Goal: Task Accomplishment & Management: Complete application form

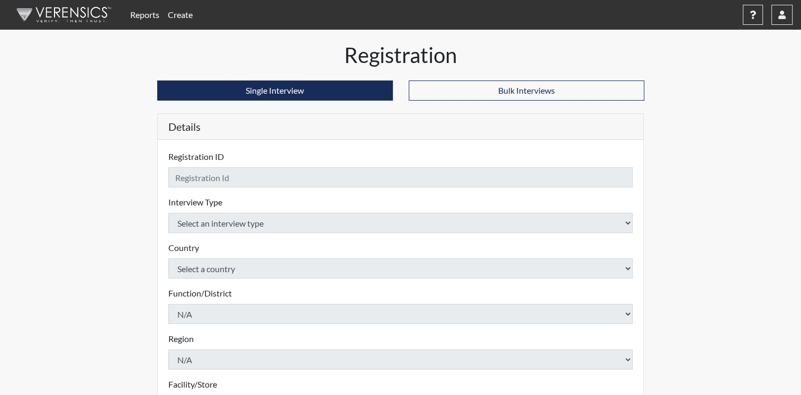
checkbox input "true"
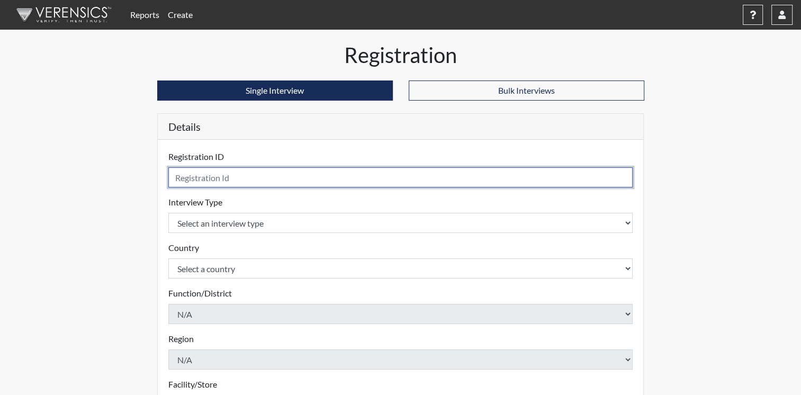
click at [245, 179] on input "text" at bounding box center [400, 177] width 465 height 20
type input "[PERSON_NAME]"
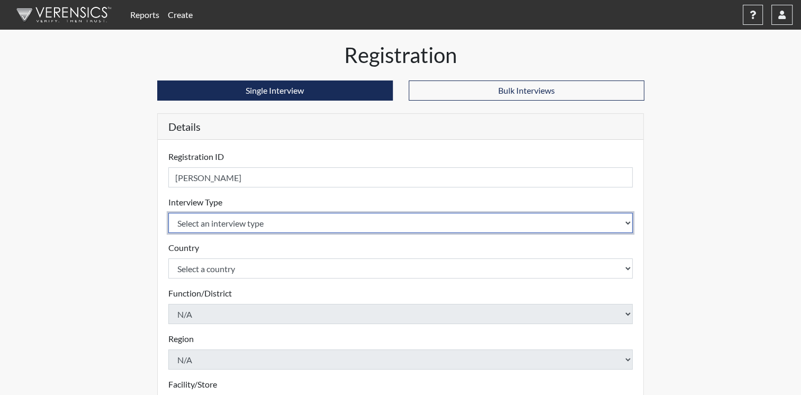
click at [625, 221] on select "Select an interview type Corrections Pre-Employment" at bounding box center [400, 223] width 465 height 20
select select "ff733e93-e1bf-11ea-9c9f-0eff0cf7eb8f"
click at [168, 213] on select "Select an interview type Corrections Pre-Employment" at bounding box center [400, 223] width 465 height 20
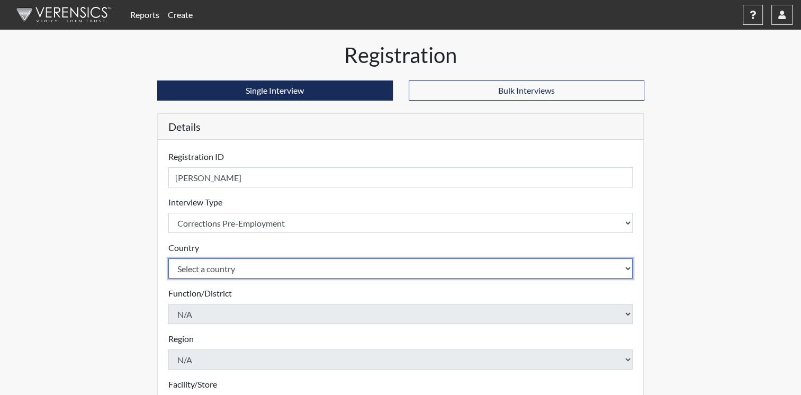
click at [623, 268] on select "Select a country [GEOGRAPHIC_DATA] [GEOGRAPHIC_DATA]" at bounding box center [400, 268] width 465 height 20
select select "united-states-of-[GEOGRAPHIC_DATA]"
click at [168, 258] on select "Select a country [GEOGRAPHIC_DATA] [GEOGRAPHIC_DATA]" at bounding box center [400, 268] width 465 height 20
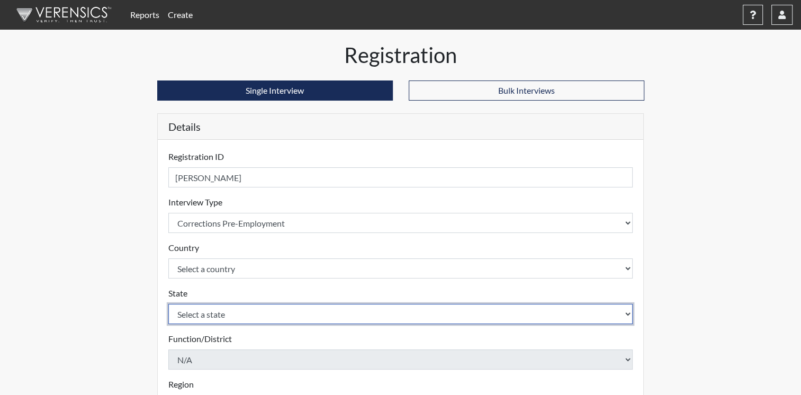
click at [575, 316] on select "Select a state [US_STATE] [US_STATE] [US_STATE] [US_STATE] [US_STATE] [US_STATE…" at bounding box center [400, 314] width 465 height 20
select select "OH"
click at [575, 316] on select "Select a state [US_STATE] [US_STATE] [US_STATE] [US_STATE] [US_STATE] [US_STATE…" at bounding box center [400, 314] width 465 height 20
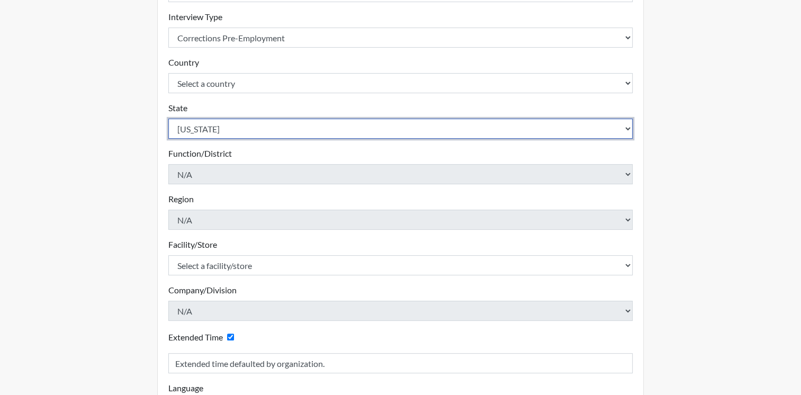
scroll to position [184, 0]
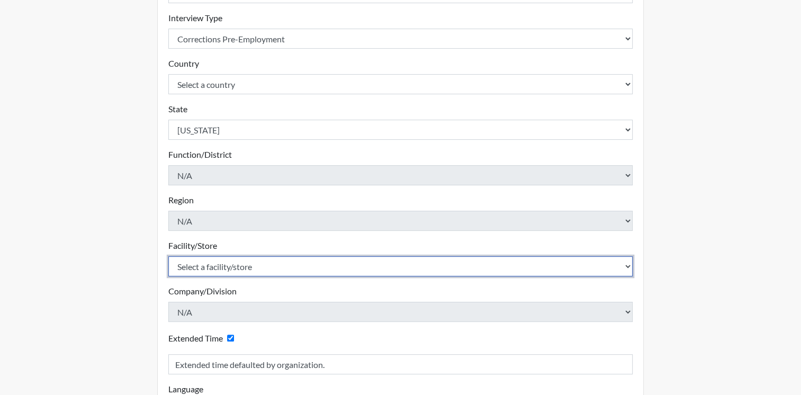
click at [628, 263] on select "Select a facility/store ADAPT CCC Pathways/[GEOGRAPHIC_DATA] TCC" at bounding box center [400, 266] width 465 height 20
select select "10767e72-5384-4422-acce-343010241d6c"
click at [168, 256] on select "Select a facility/store ADAPT CCC Pathways/[GEOGRAPHIC_DATA] TCC" at bounding box center [400, 266] width 465 height 20
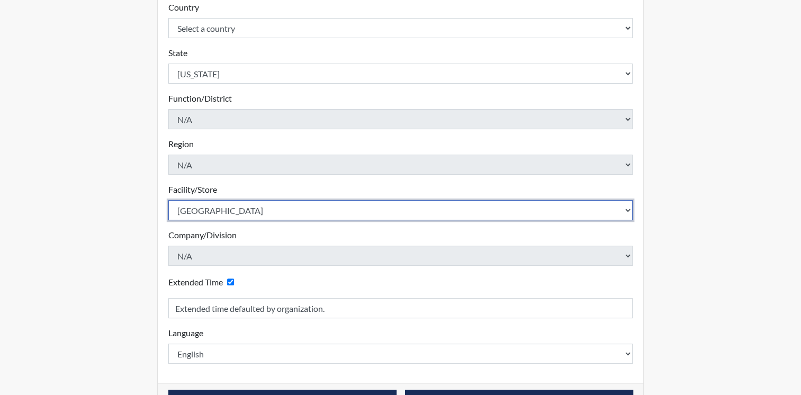
scroll to position [273, 0]
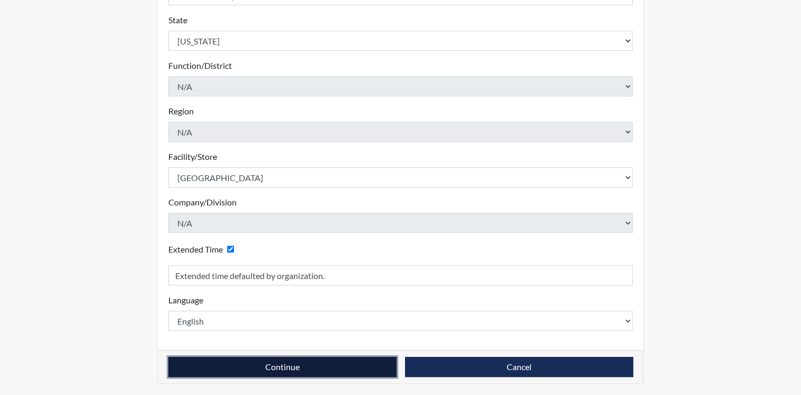
click at [328, 365] on button "Continue" at bounding box center [282, 367] width 228 height 20
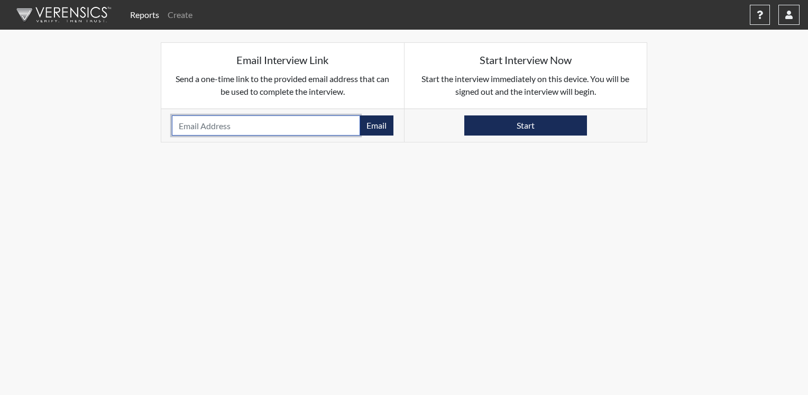
click at [256, 120] on input "email" at bounding box center [266, 125] width 188 height 20
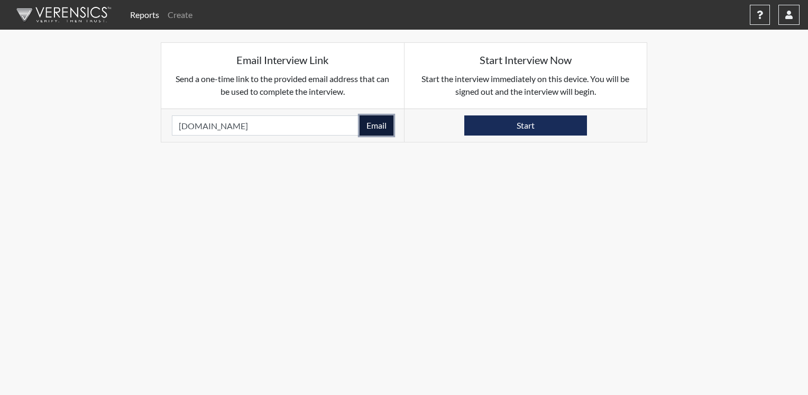
click at [382, 124] on button "Email" at bounding box center [377, 125] width 34 height 20
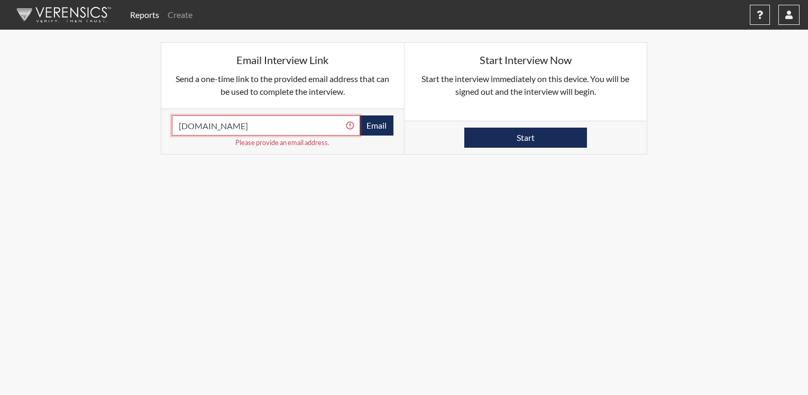
click at [236, 124] on input "[DOMAIN_NAME]" at bounding box center [266, 125] width 188 height 20
click at [226, 125] on input "[EMAIL_ADDRESS][DOMAIN_NAME]" at bounding box center [266, 125] width 188 height 20
type input "[EMAIL_ADDRESS][DOMAIN_NAME]"
click at [370, 124] on button "Email" at bounding box center [377, 125] width 34 height 20
